Goal: Transaction & Acquisition: Obtain resource

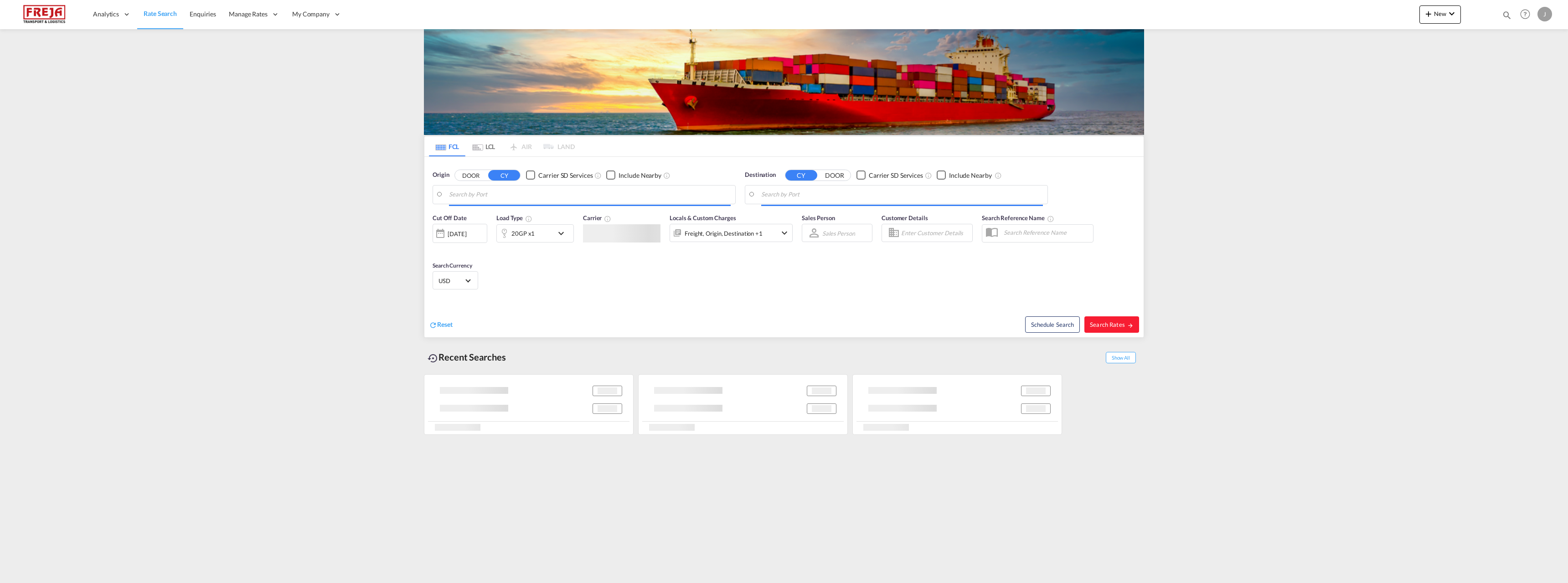
type input "Mundra, INMUN"
type input "Raumo (Rauma), [GEOGRAPHIC_DATA]"
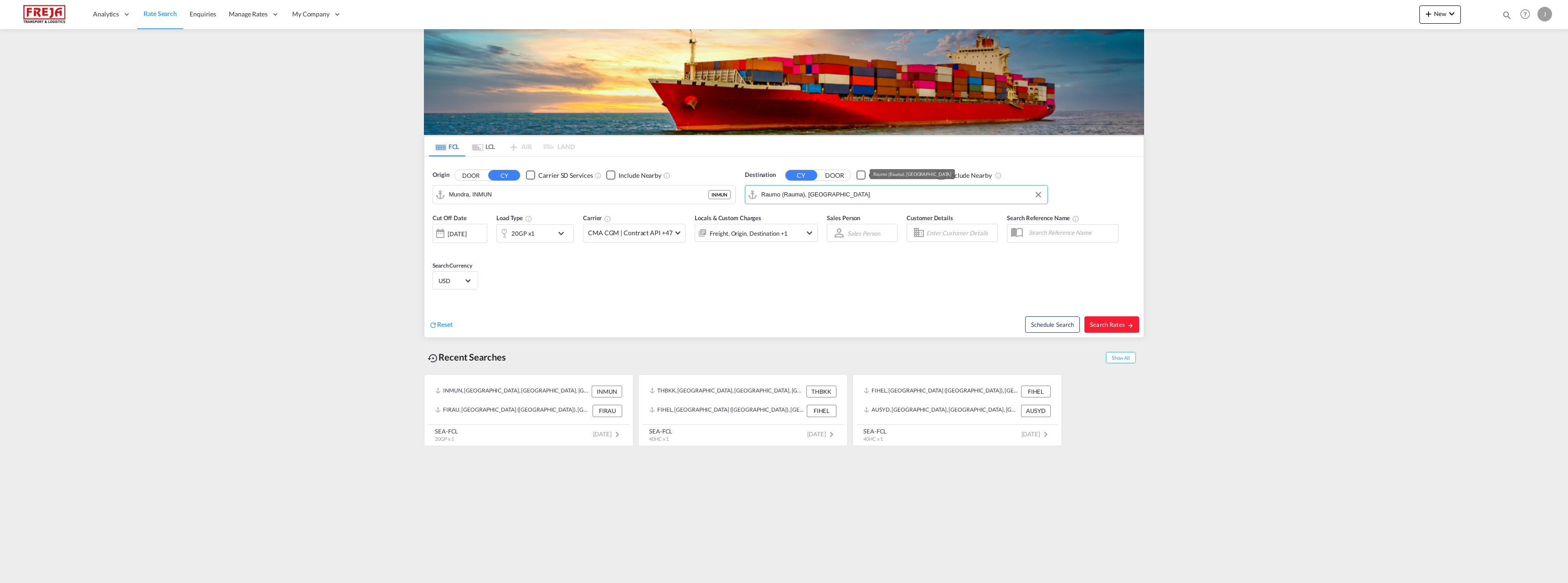
click at [769, 198] on input "Raumo (Rauma), [GEOGRAPHIC_DATA]" at bounding box center [902, 195] width 282 height 13
click at [620, 196] on input "Mundra, INMUN" at bounding box center [590, 195] width 282 height 13
click at [470, 220] on div "Raumo ( [GEOGRAPHIC_DATA] ) [GEOGRAPHIC_DATA] FIRAU" at bounding box center [519, 219] width 173 height 27
type input "Raumo (Rauma), [GEOGRAPHIC_DATA]"
click at [836, 195] on body "Analytics Reports Dashboard Rate Search Enquiries Manage Rates Contract Rates" at bounding box center [784, 292] width 1568 height 583
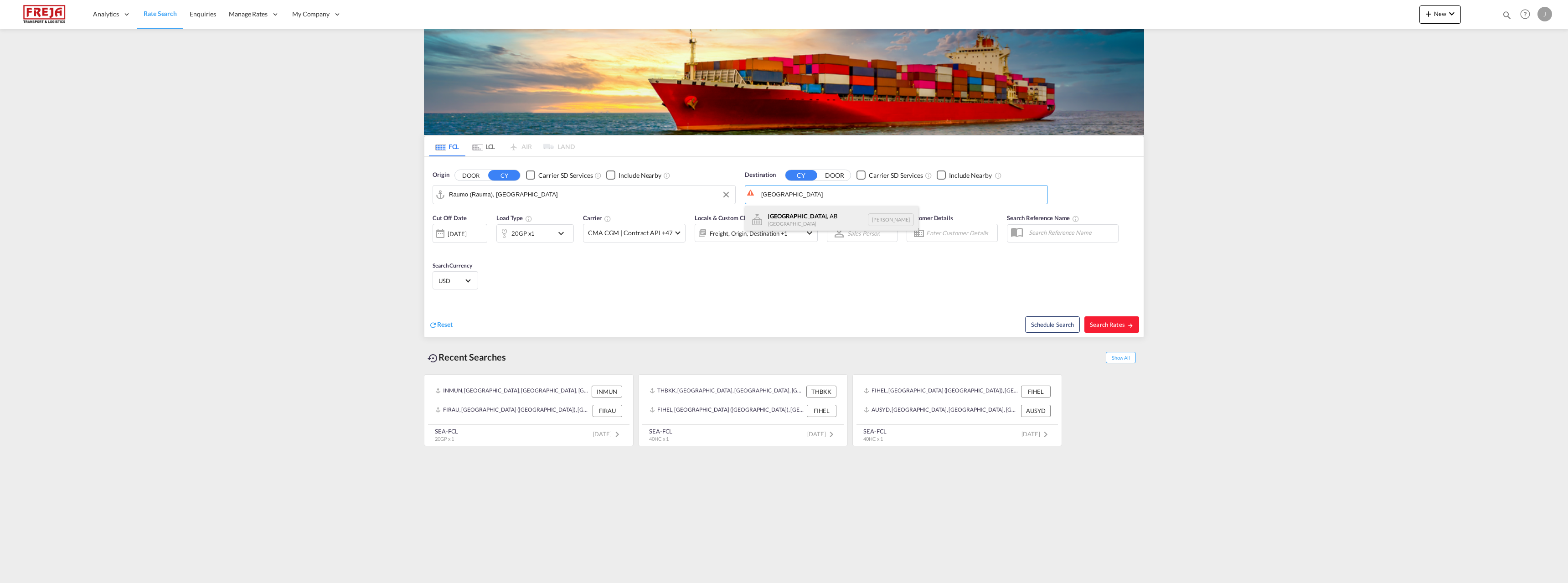
click at [830, 217] on div "[GEOGRAPHIC_DATA] , AB [GEOGRAPHIC_DATA] [PERSON_NAME]" at bounding box center [831, 219] width 173 height 27
type input "[GEOGRAPHIC_DATA], [GEOGRAPHIC_DATA], [GEOGRAPHIC_DATA]"
click at [553, 240] on div "20GP x1" at bounding box center [525, 233] width 57 height 18
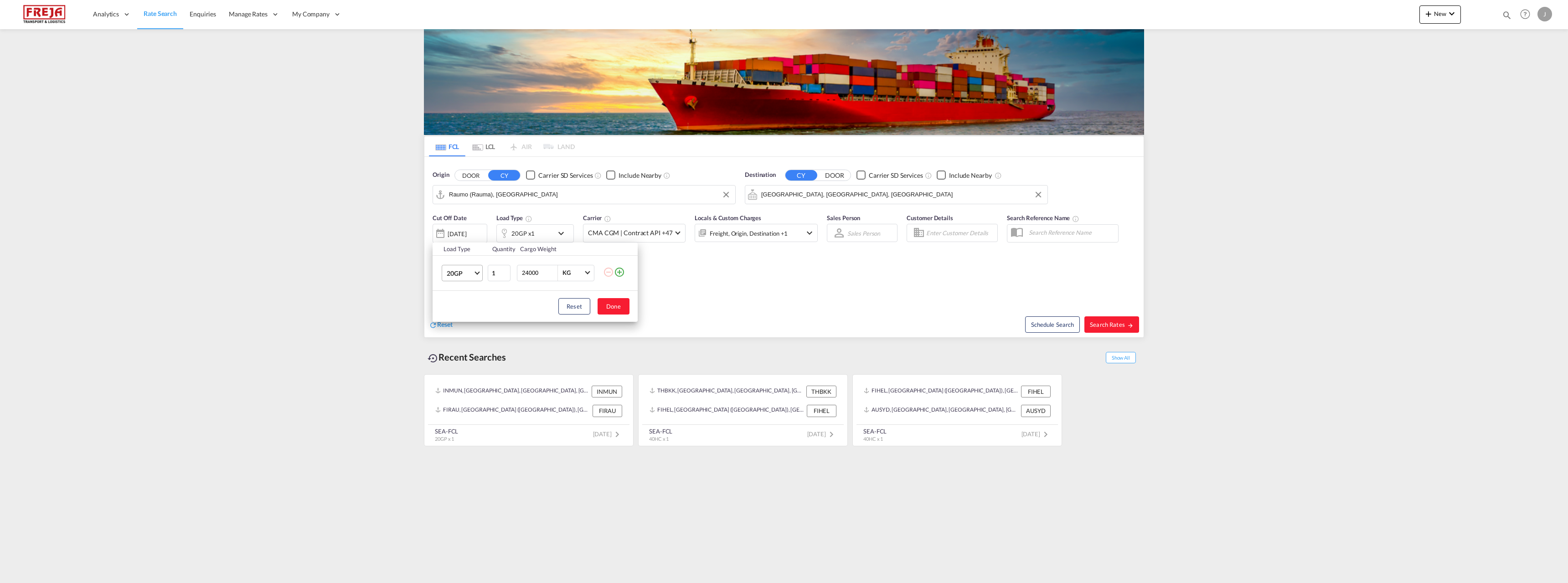
click at [468, 280] on md-select-value "20GP" at bounding box center [464, 273] width 37 height 15
click at [462, 313] on div "40HC" at bounding box center [455, 316] width 17 height 9
click at [605, 311] on button "Done" at bounding box center [614, 306] width 32 height 16
click at [1111, 321] on span "Search Rates" at bounding box center [1111, 324] width 44 height 7
type input "FIRAU to [PERSON_NAME] / [DATE]"
